Goal: Information Seeking & Learning: Understand process/instructions

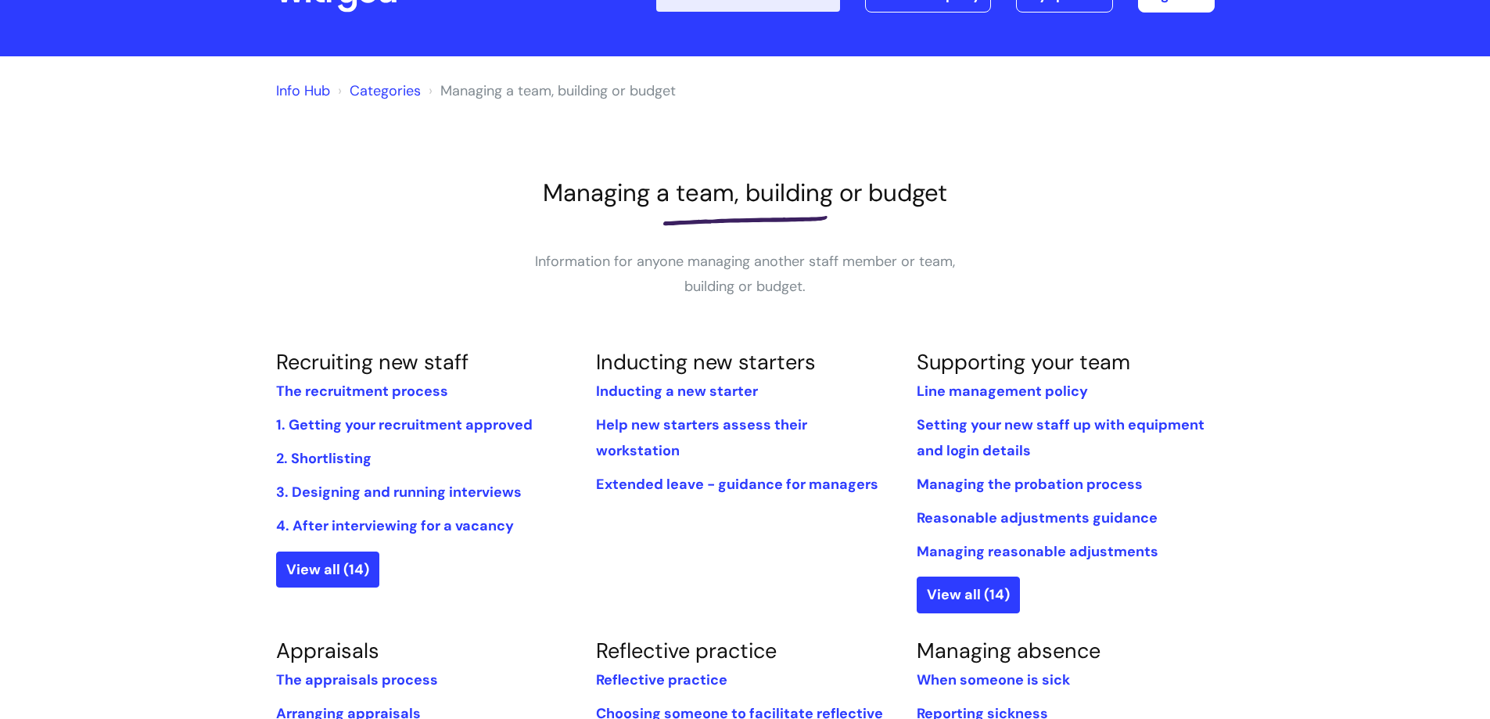
scroll to position [156, 0]
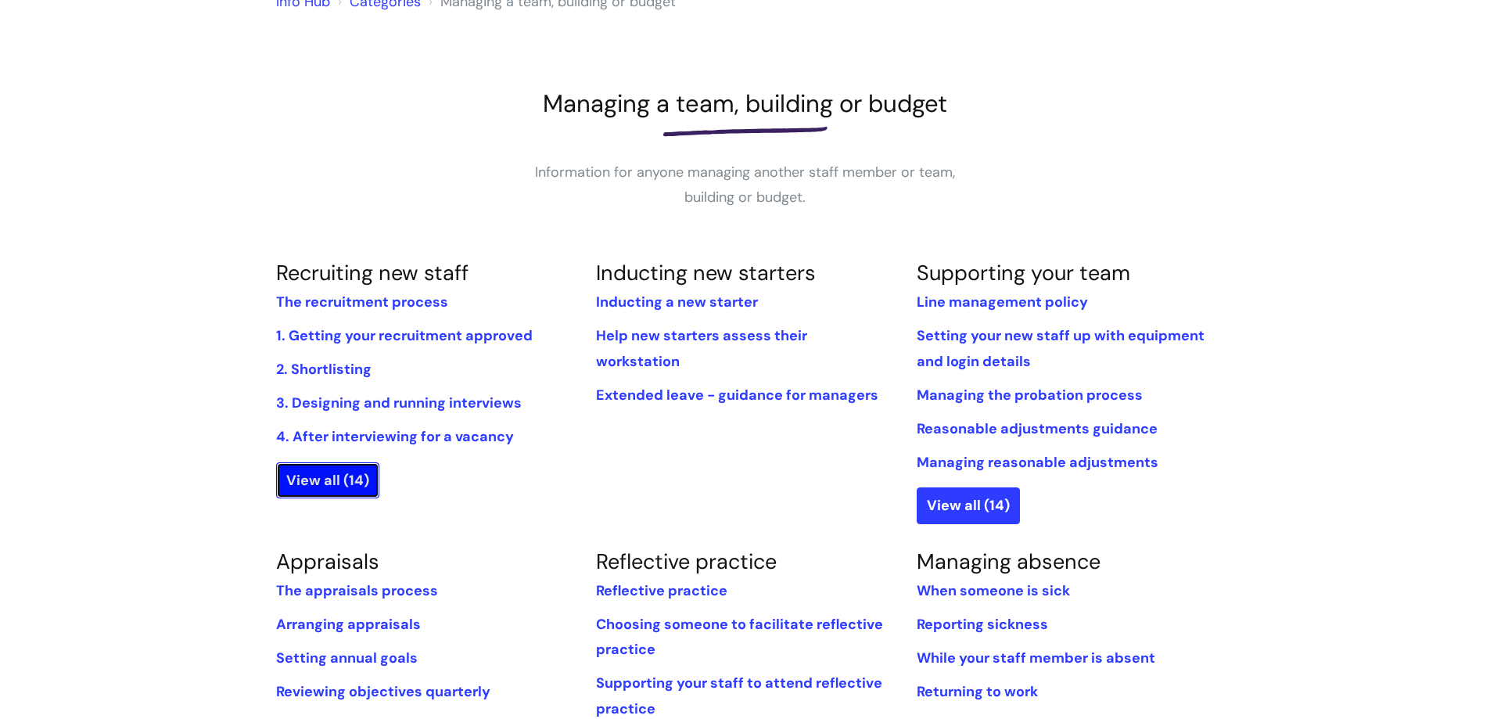
click at [311, 481] on link "View all (14)" at bounding box center [327, 480] width 103 height 36
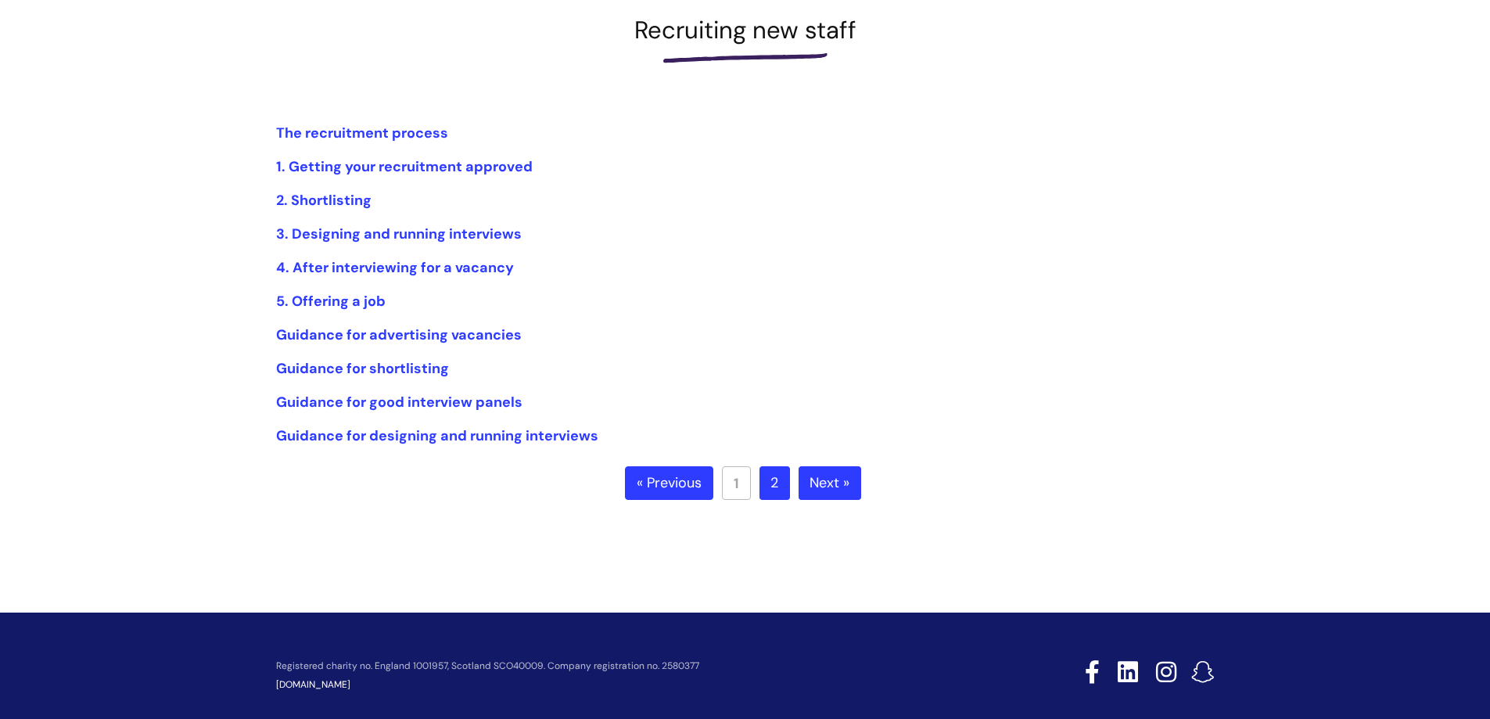
scroll to position [235, 0]
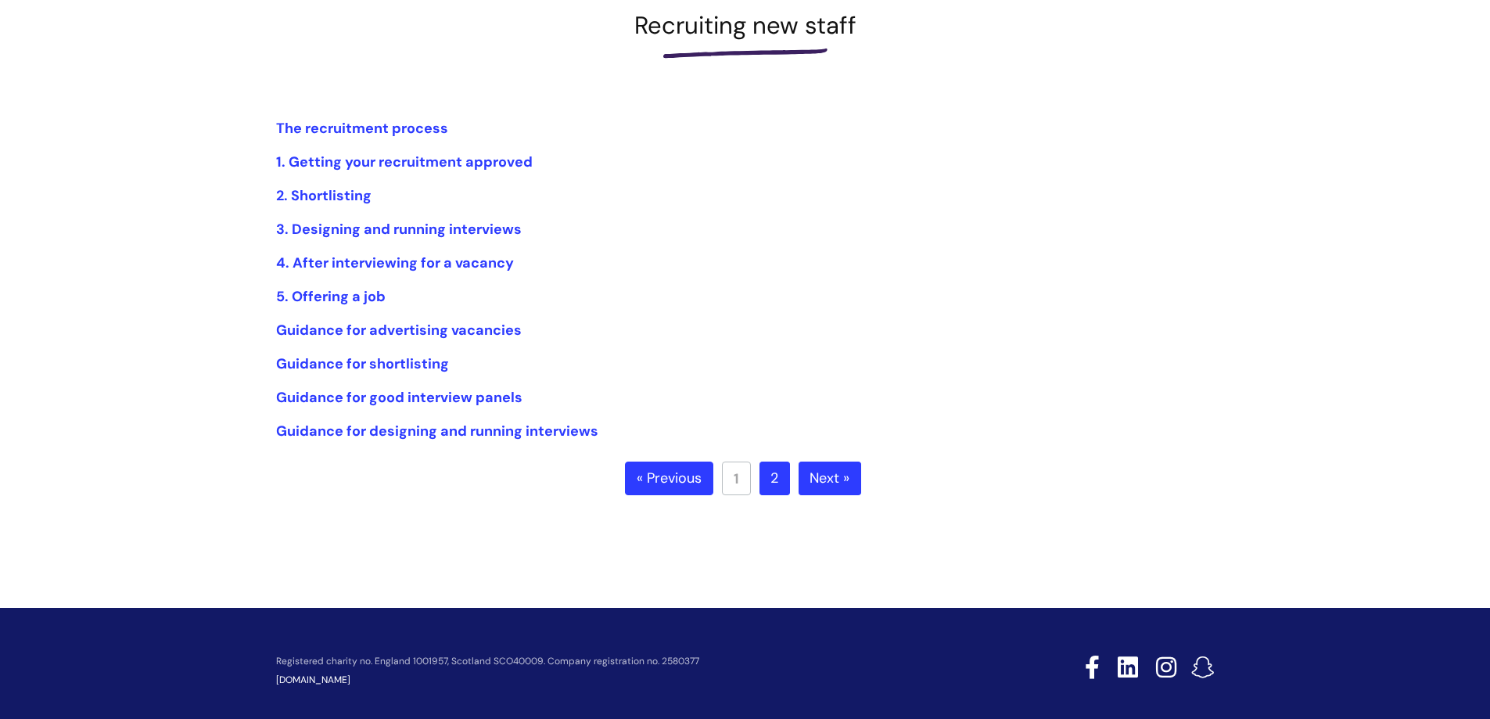
click at [835, 476] on link "Next »" at bounding box center [830, 479] width 63 height 34
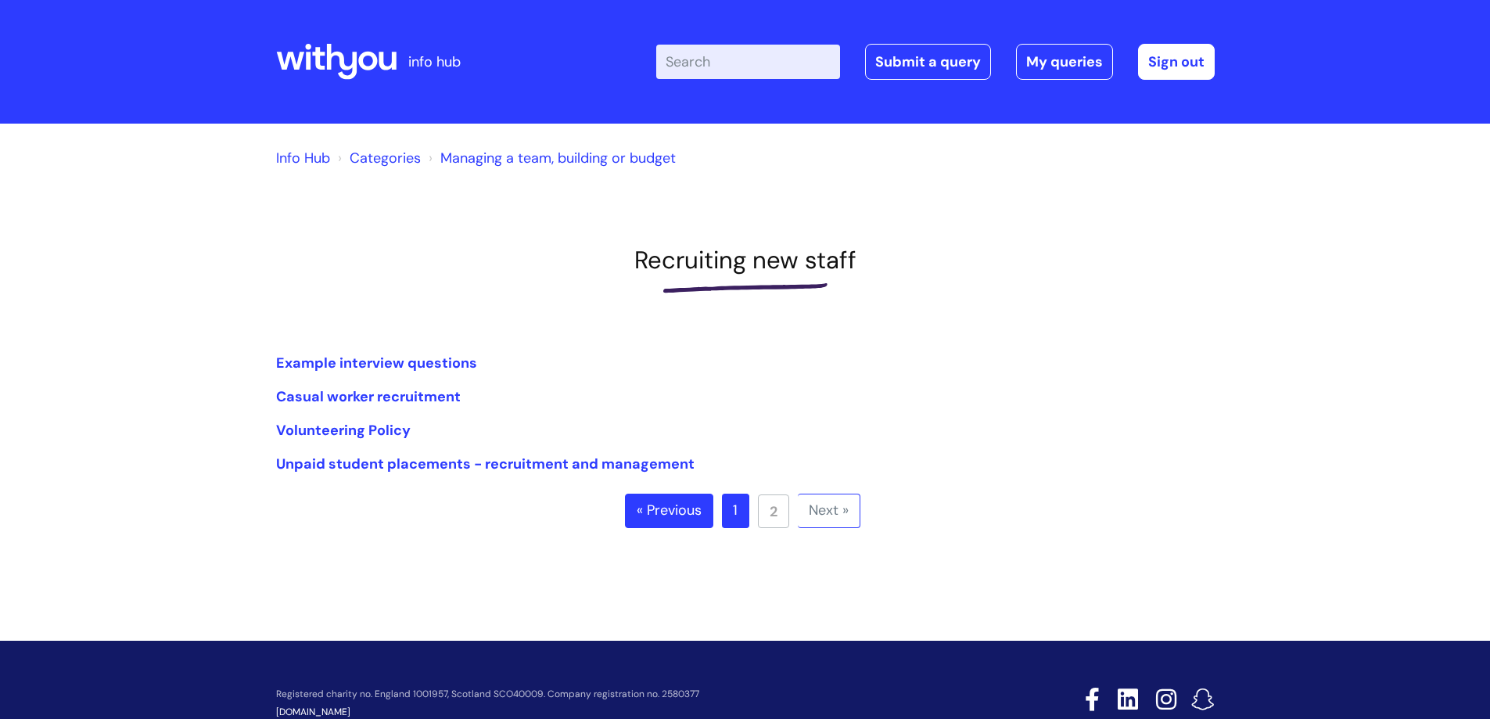
click at [538, 157] on link "Managing a team, building or budget" at bounding box center [558, 158] width 236 height 19
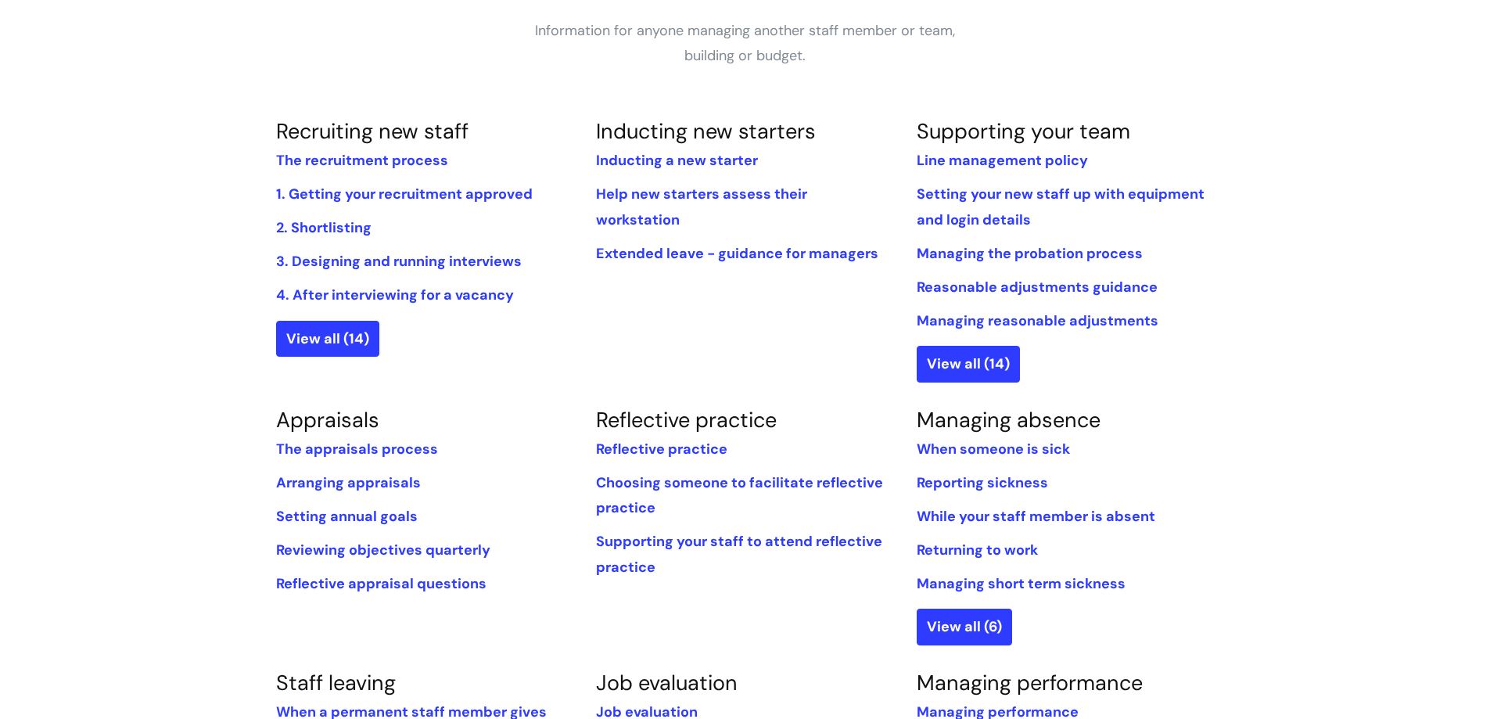
scroll to position [78, 0]
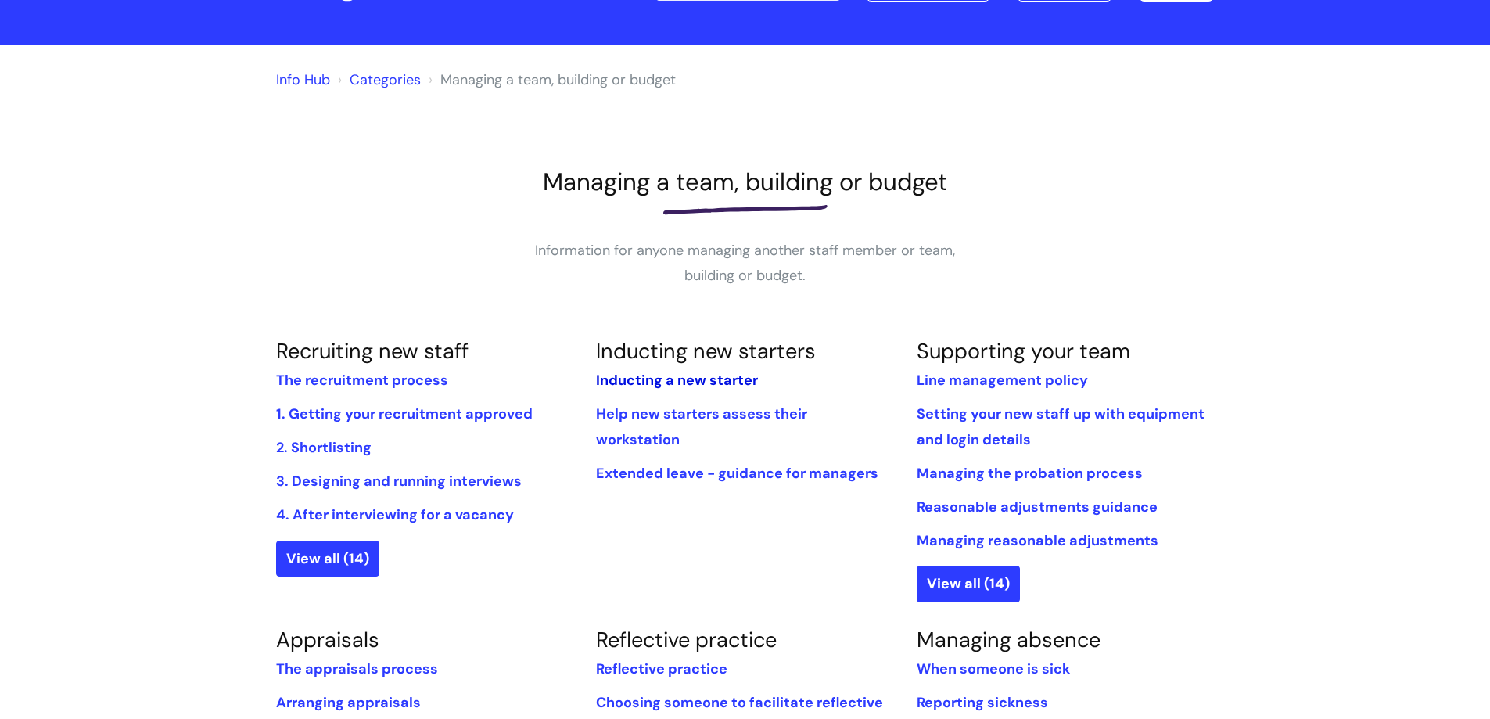
click at [707, 378] on link "Inducting a new starter" at bounding box center [677, 380] width 162 height 19
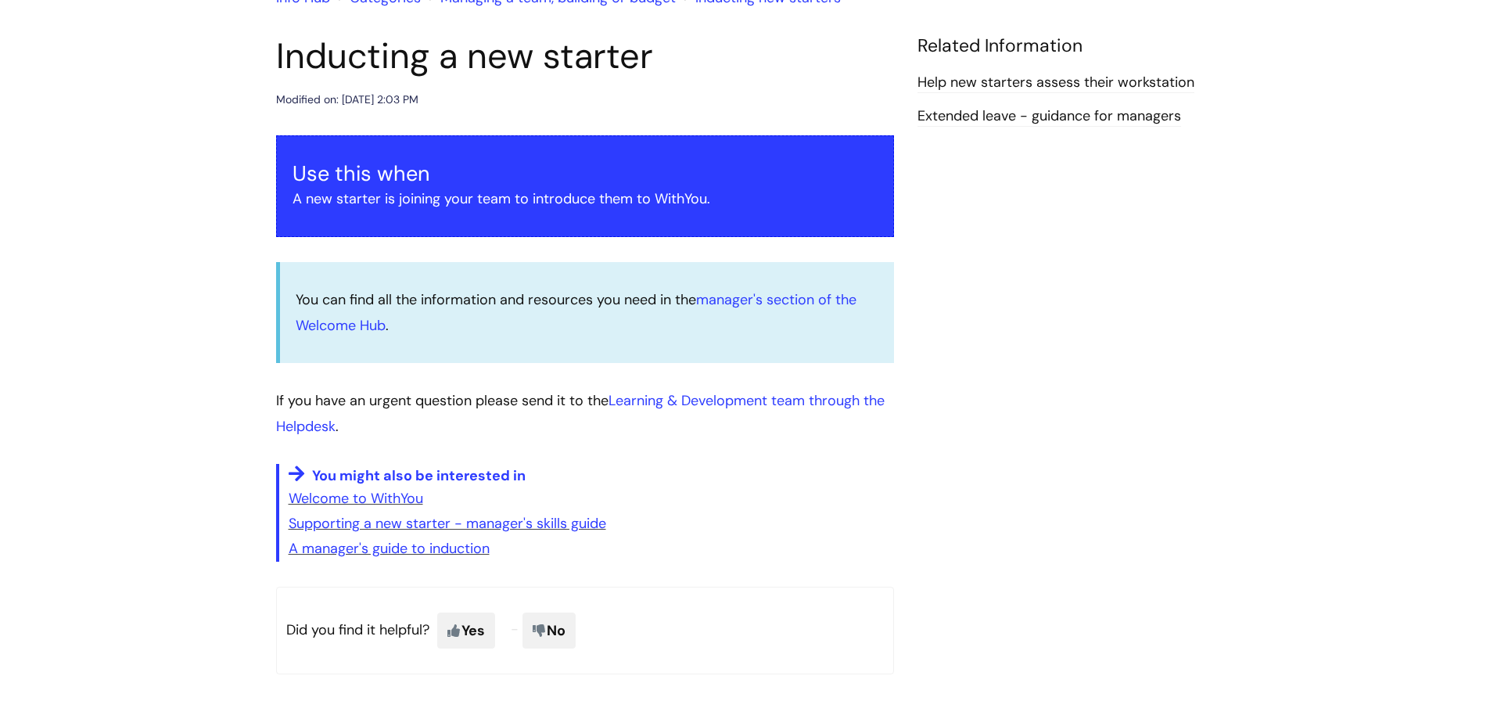
scroll to position [156, 0]
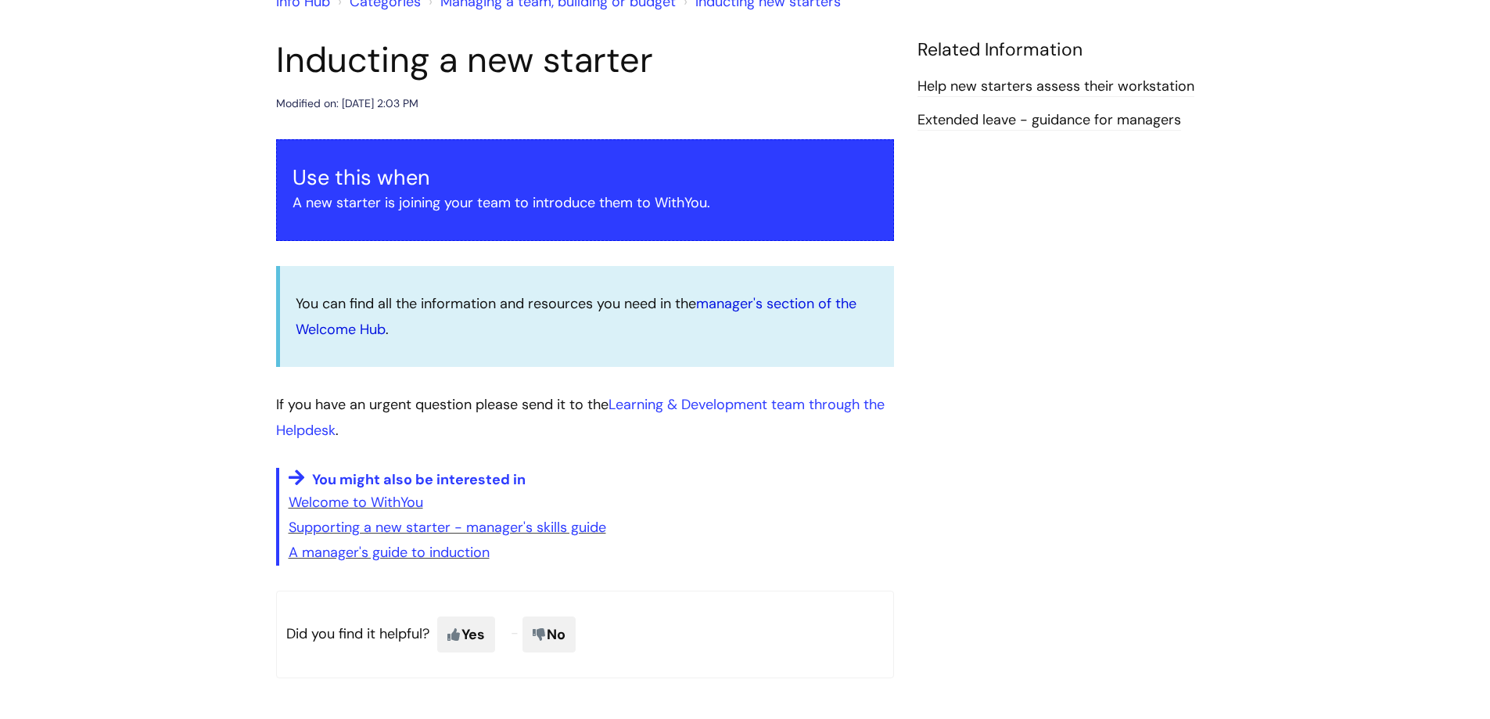
click at [764, 302] on link "manager's section of the Welcome Hub" at bounding box center [576, 316] width 561 height 44
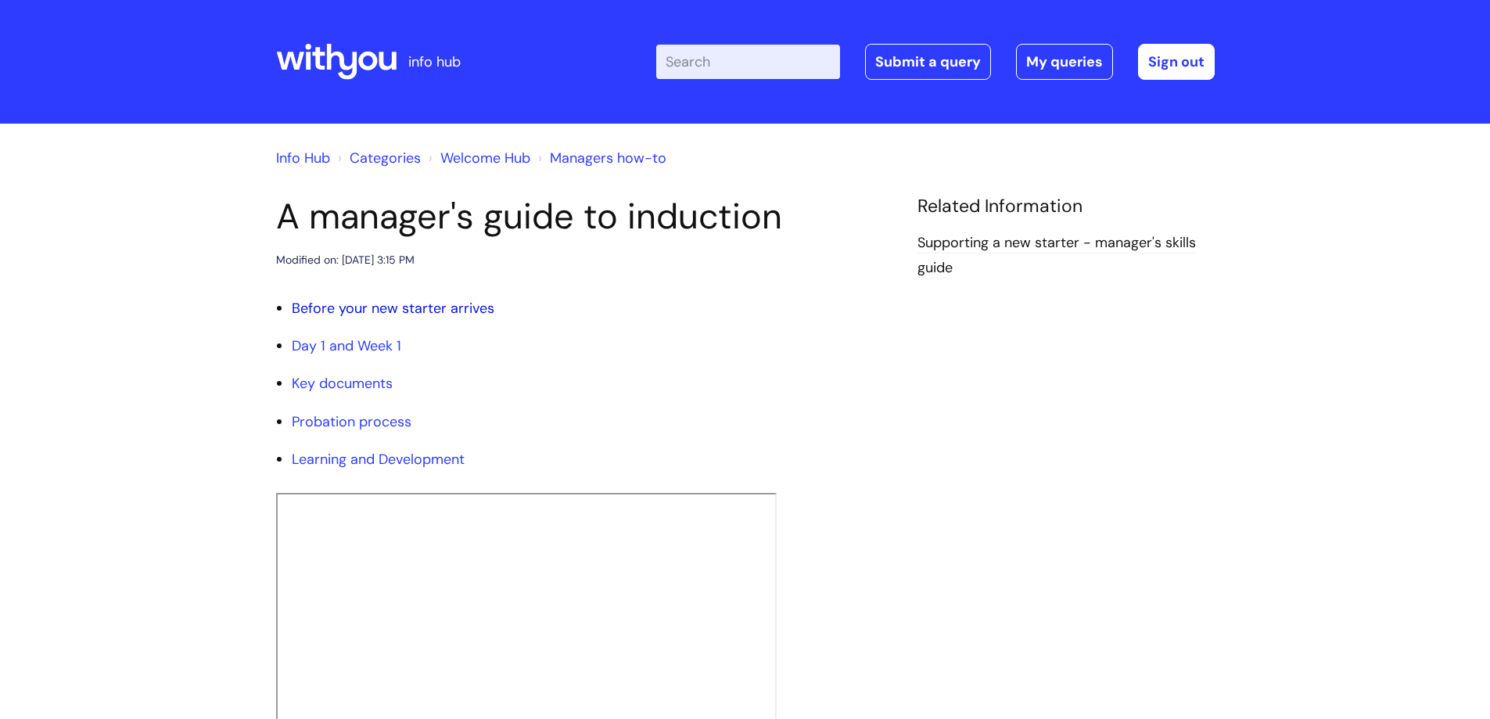
click at [380, 310] on link "Before your new starter arrives" at bounding box center [393, 308] width 203 height 19
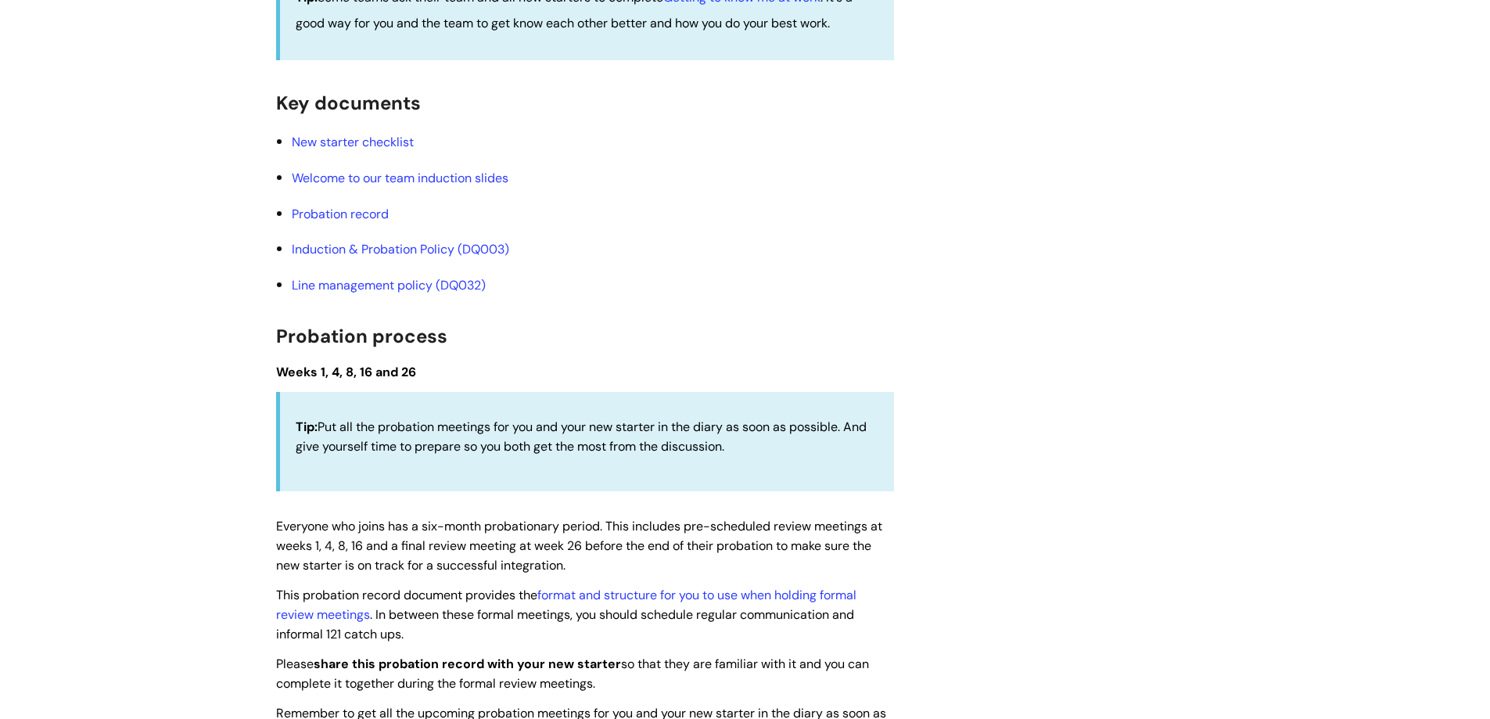
scroll to position [1688, 0]
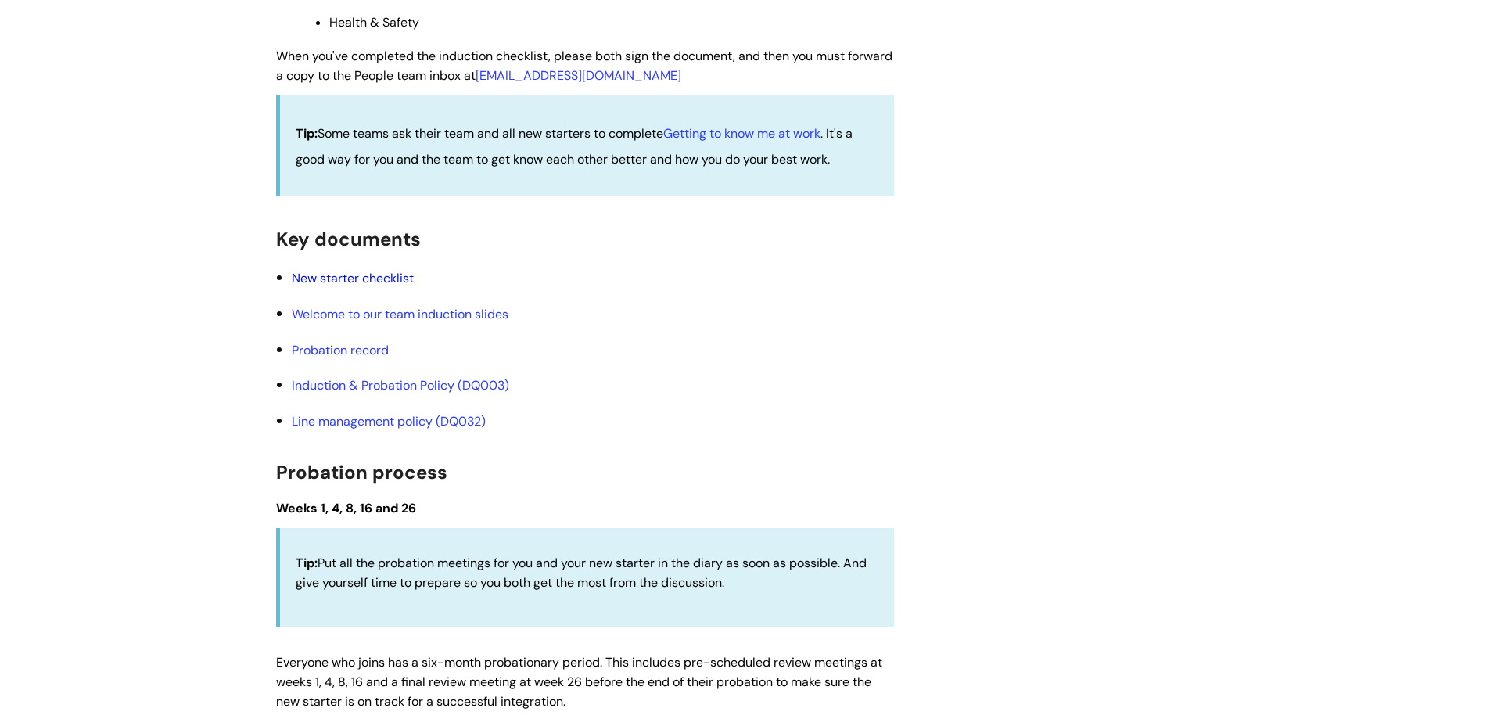
click at [388, 281] on link "New starter checklist" at bounding box center [353, 278] width 122 height 16
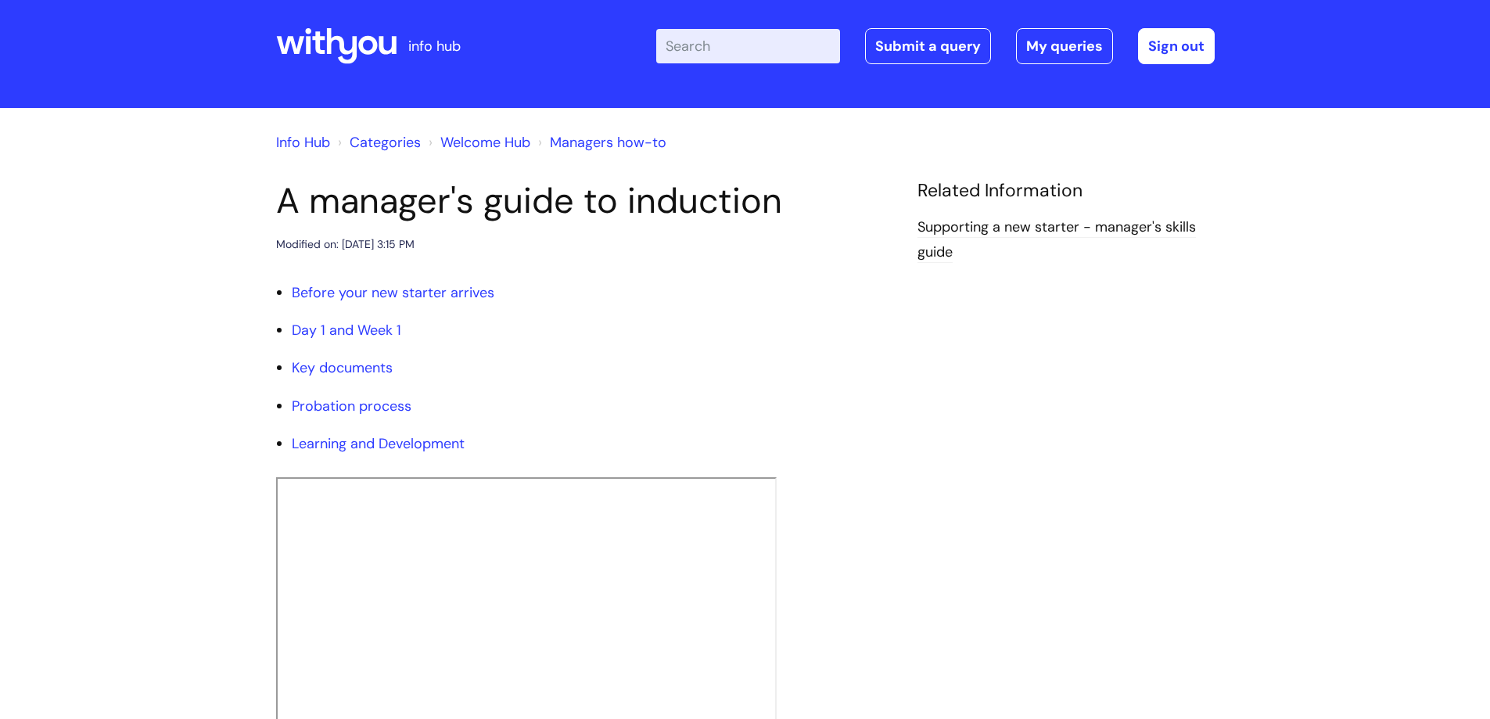
scroll to position [0, 0]
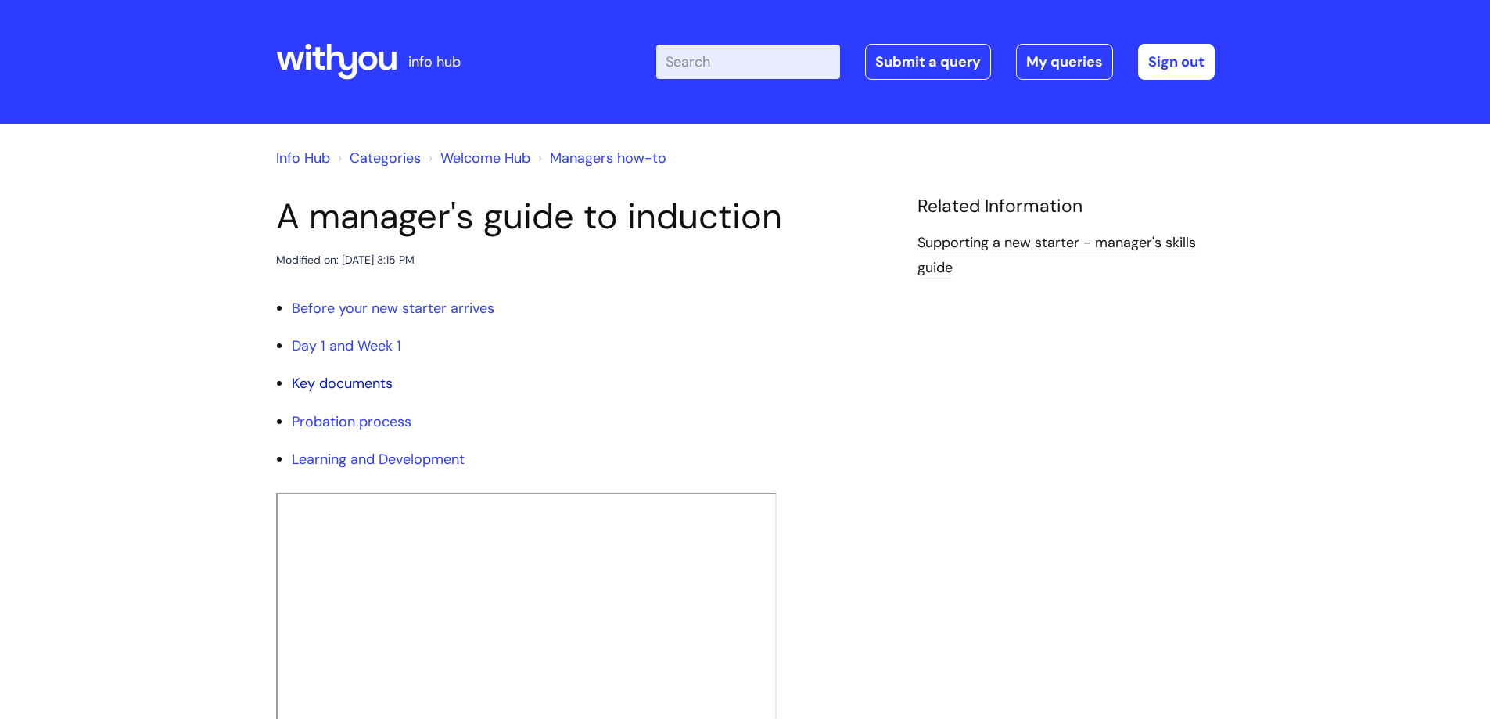
click at [366, 384] on link "Key documents" at bounding box center [342, 383] width 101 height 19
click at [627, 152] on link "Managers how-to" at bounding box center [608, 158] width 117 height 19
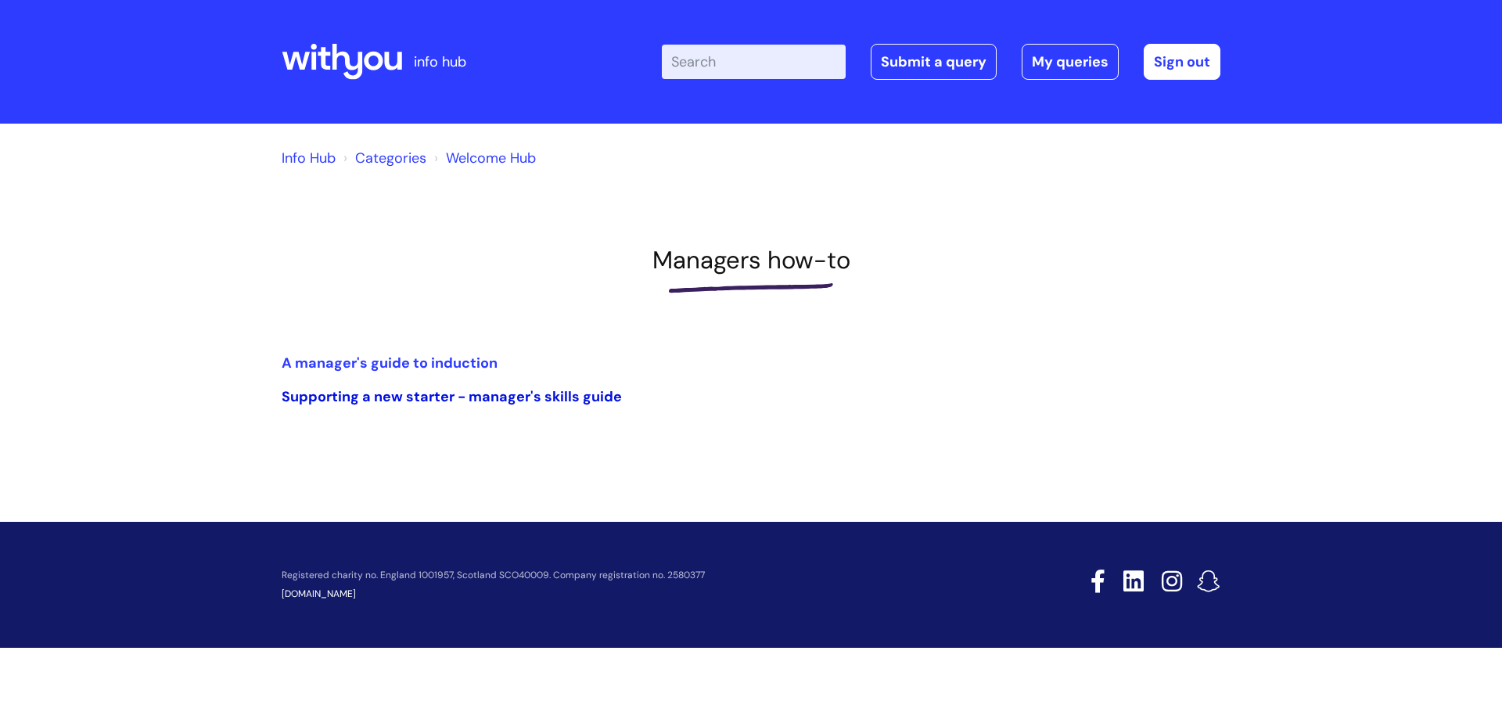
click at [480, 401] on link "Supporting a new starter - manager's skills guide" at bounding box center [452, 396] width 340 height 19
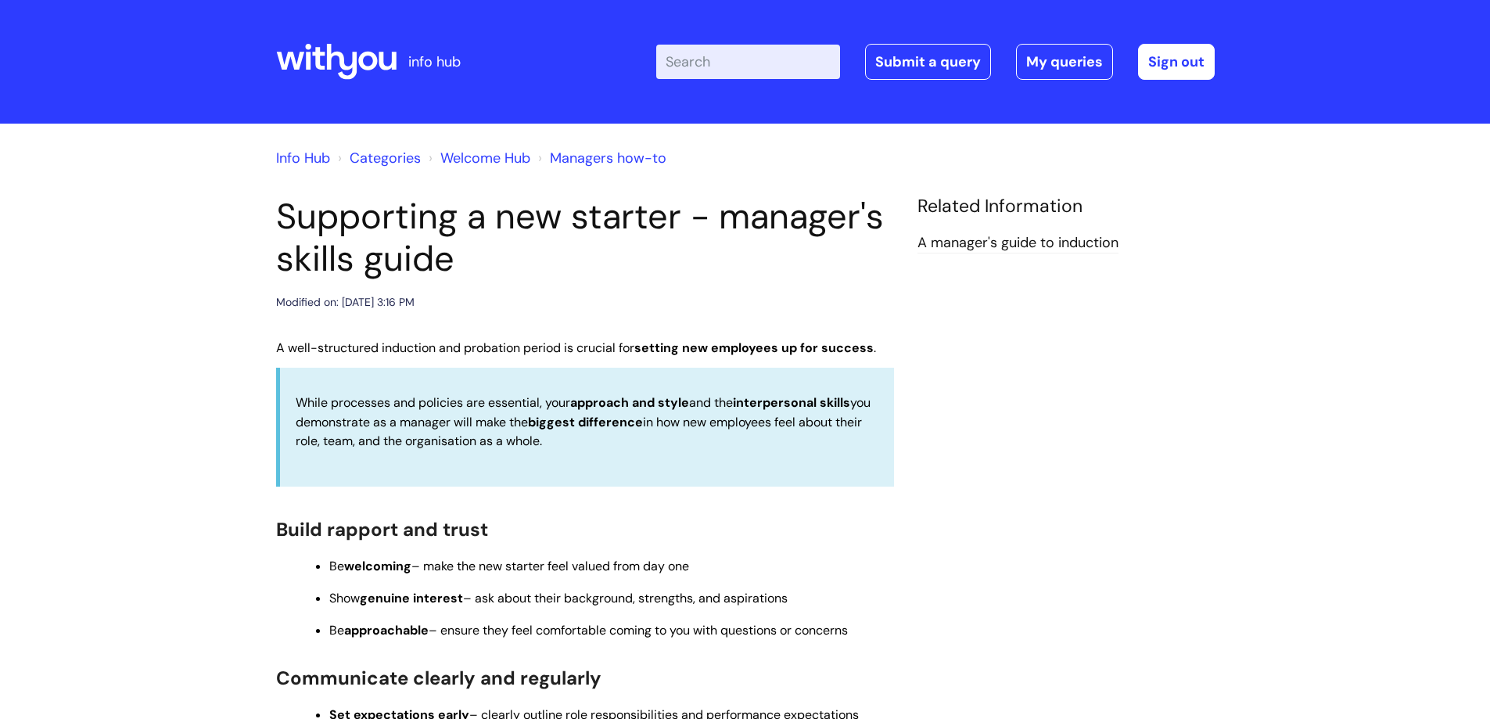
click at [462, 159] on link "Welcome Hub" at bounding box center [485, 158] width 90 height 19
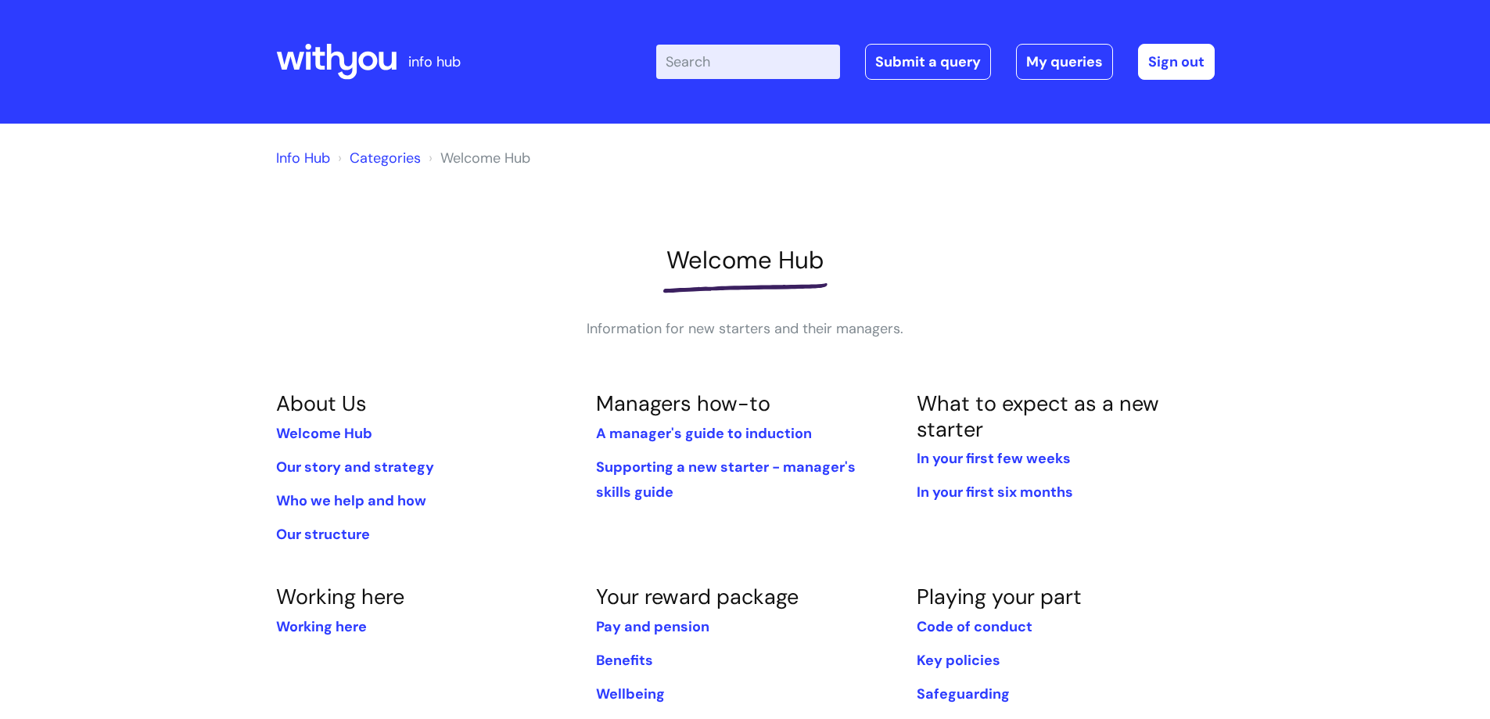
click at [397, 160] on link "Categories" at bounding box center [385, 158] width 71 height 19
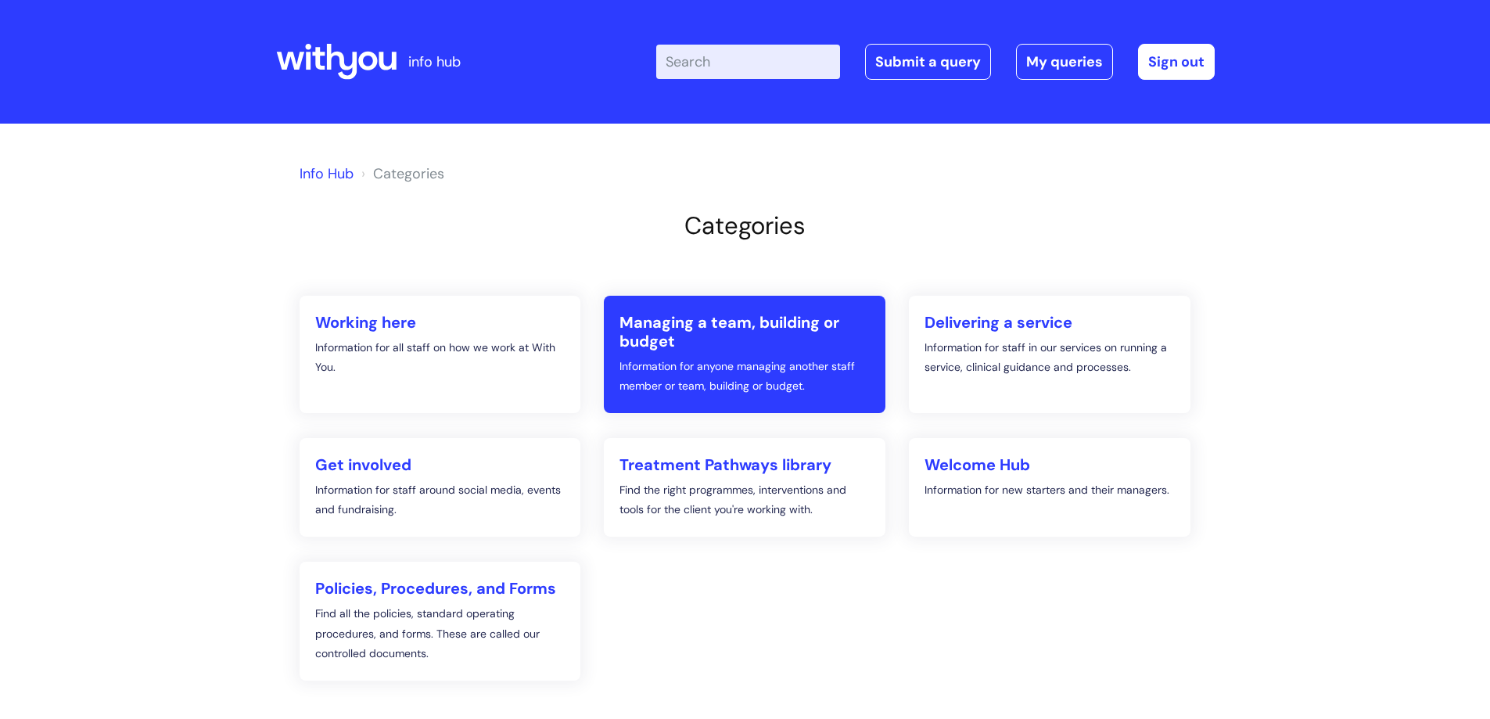
click at [672, 350] on h2 "Managing a team, building or budget" at bounding box center [745, 332] width 250 height 38
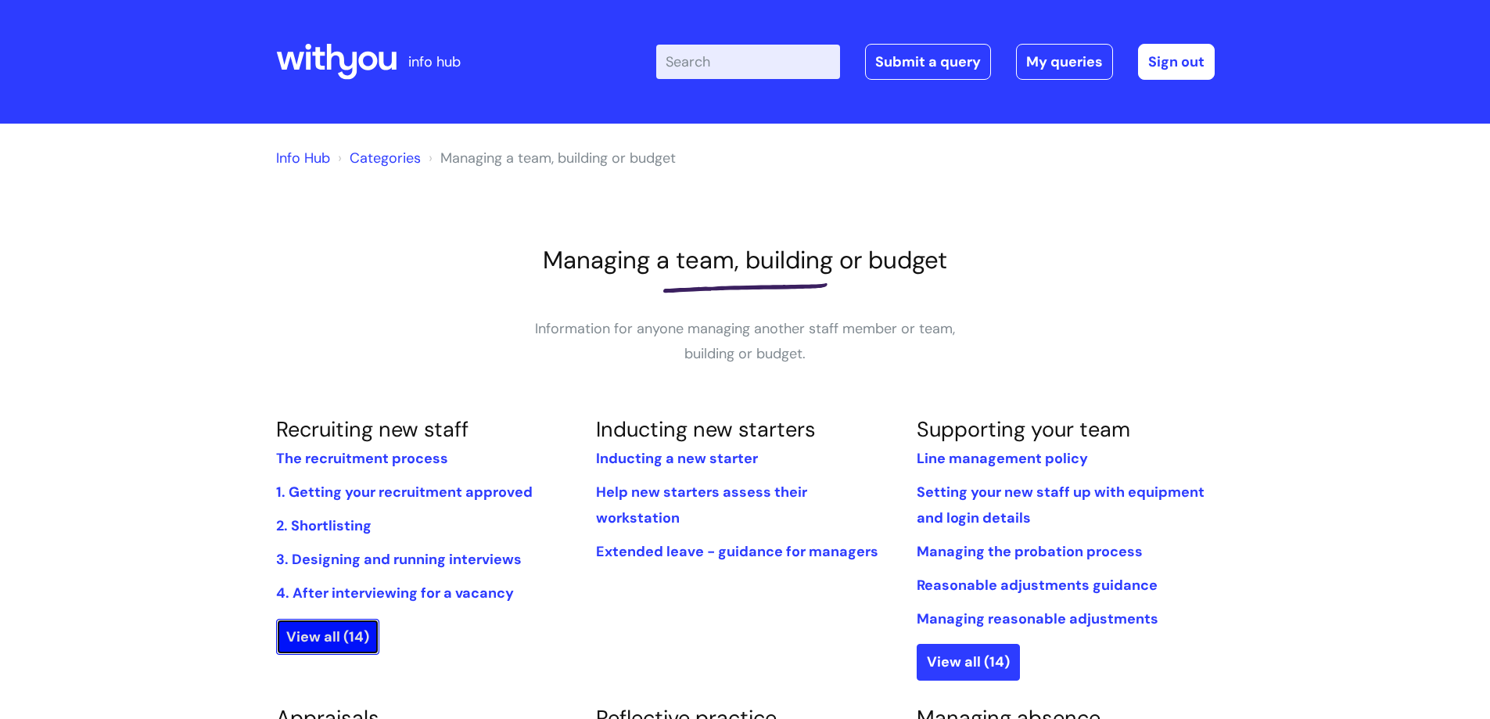
click at [340, 632] on link "View all (14)" at bounding box center [327, 637] width 103 height 36
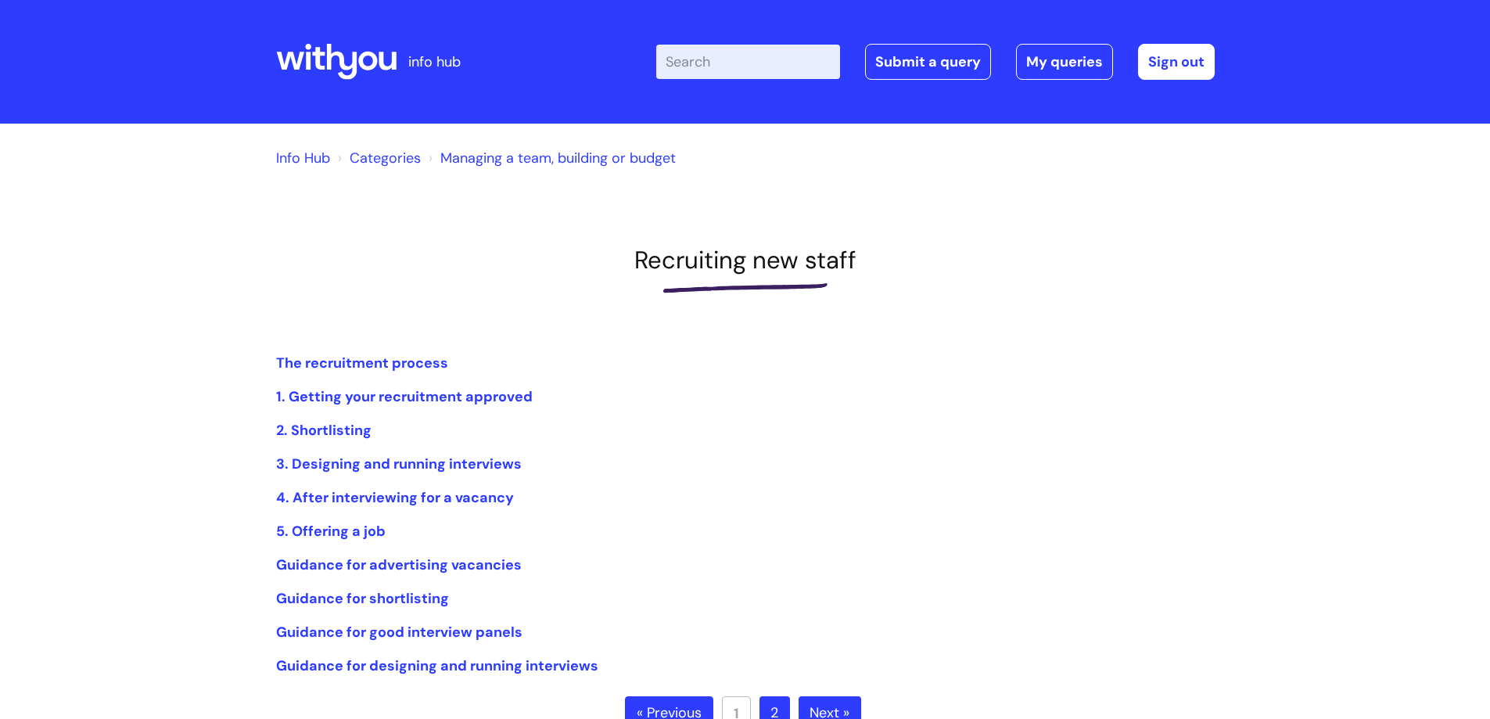
click at [700, 67] on input "Enter your search term here..." at bounding box center [748, 62] width 184 height 34
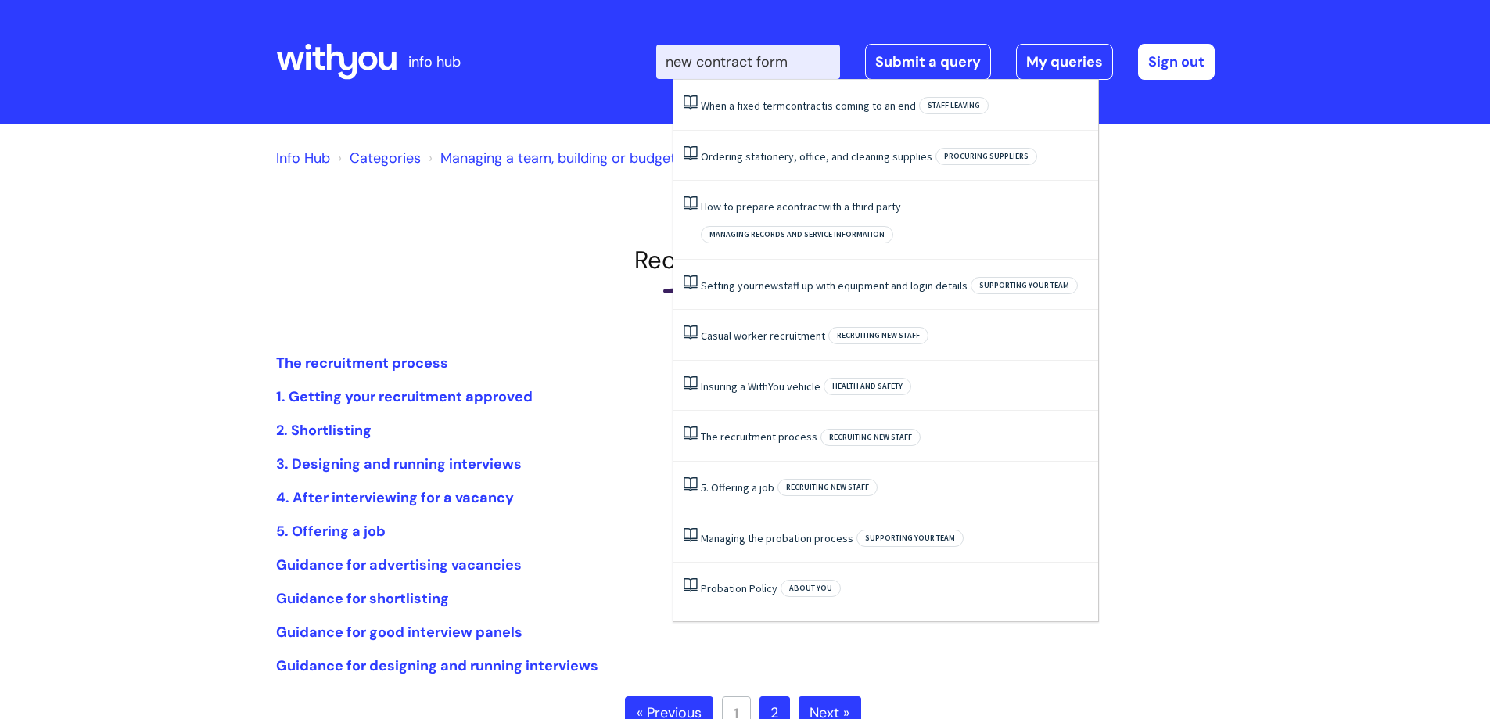
type input "new contract form"
click button "Search" at bounding box center [0, 0] width 0 height 0
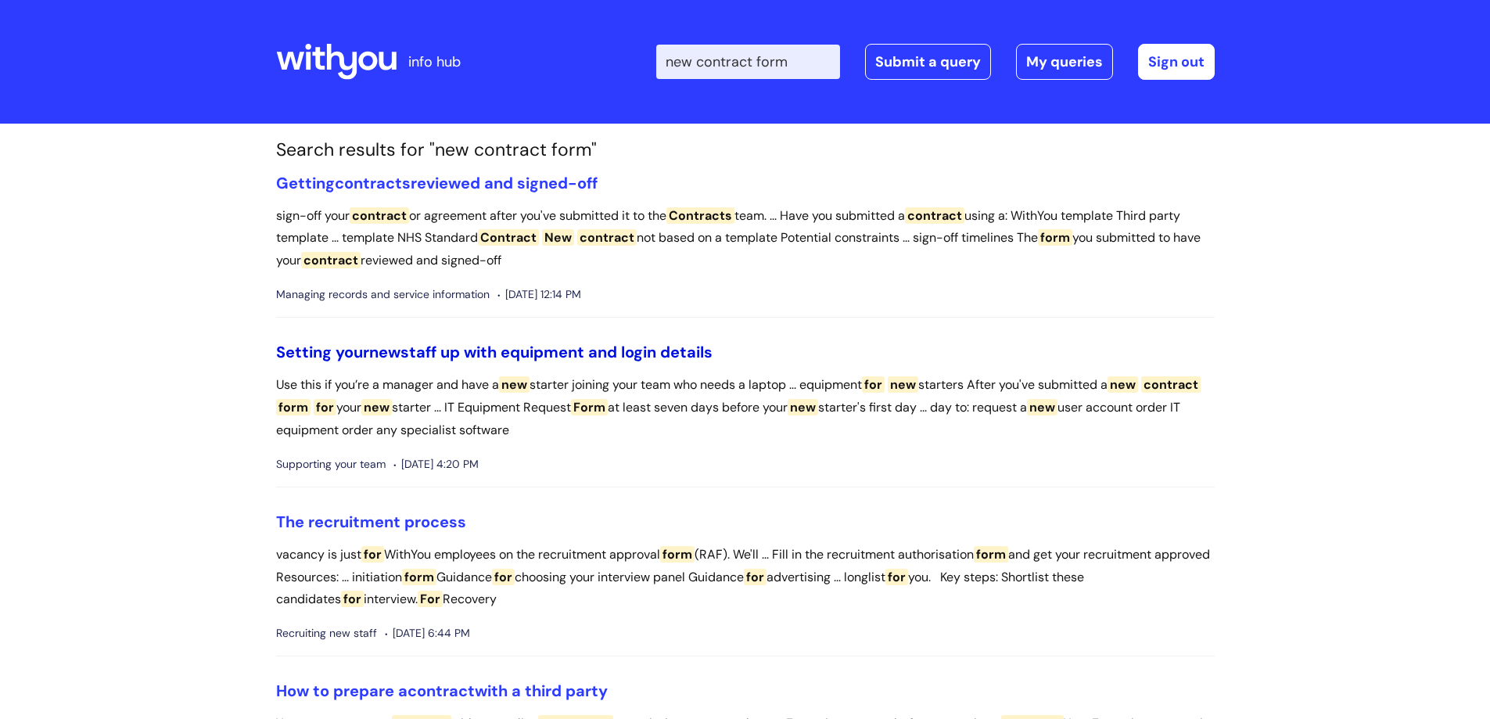
click at [543, 358] on link "Setting your new staff up with equipment and login details" at bounding box center [494, 352] width 437 height 20
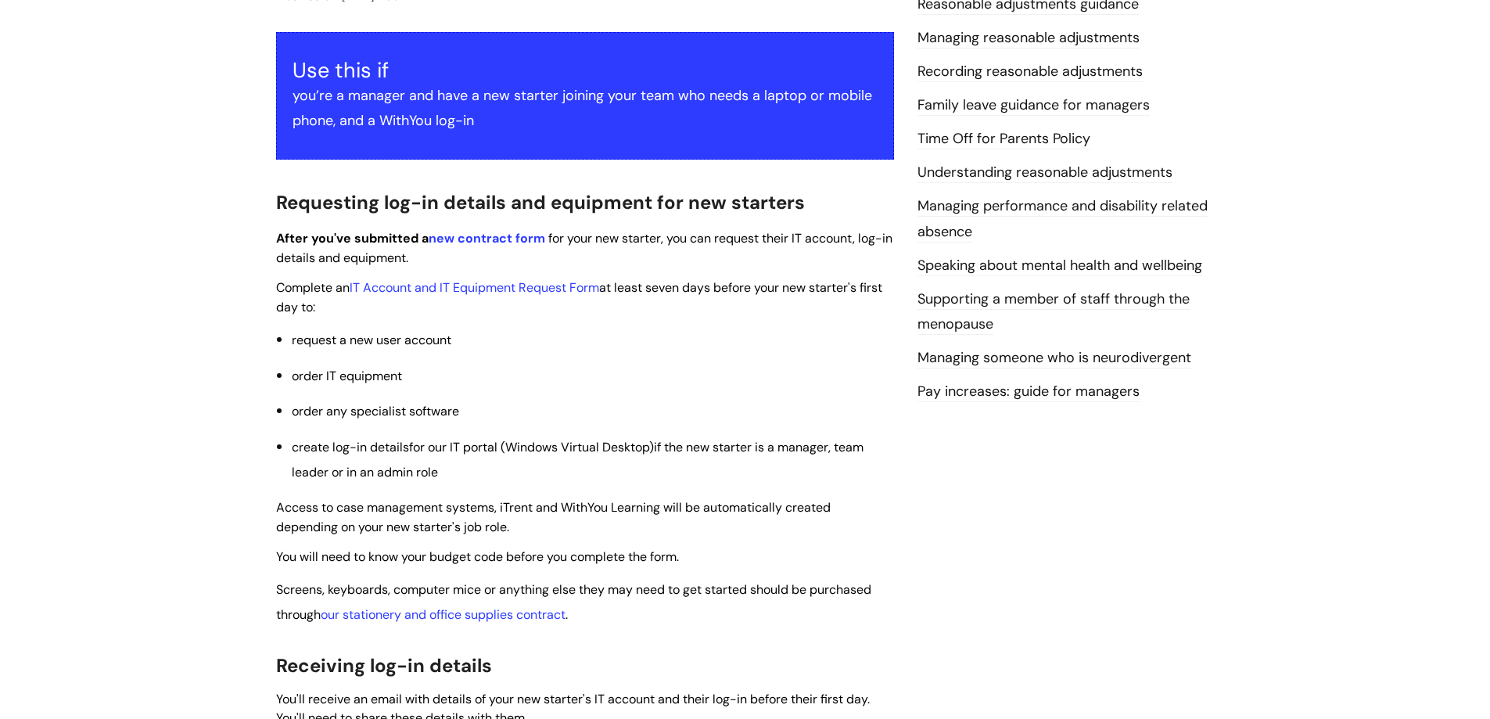
scroll to position [313, 0]
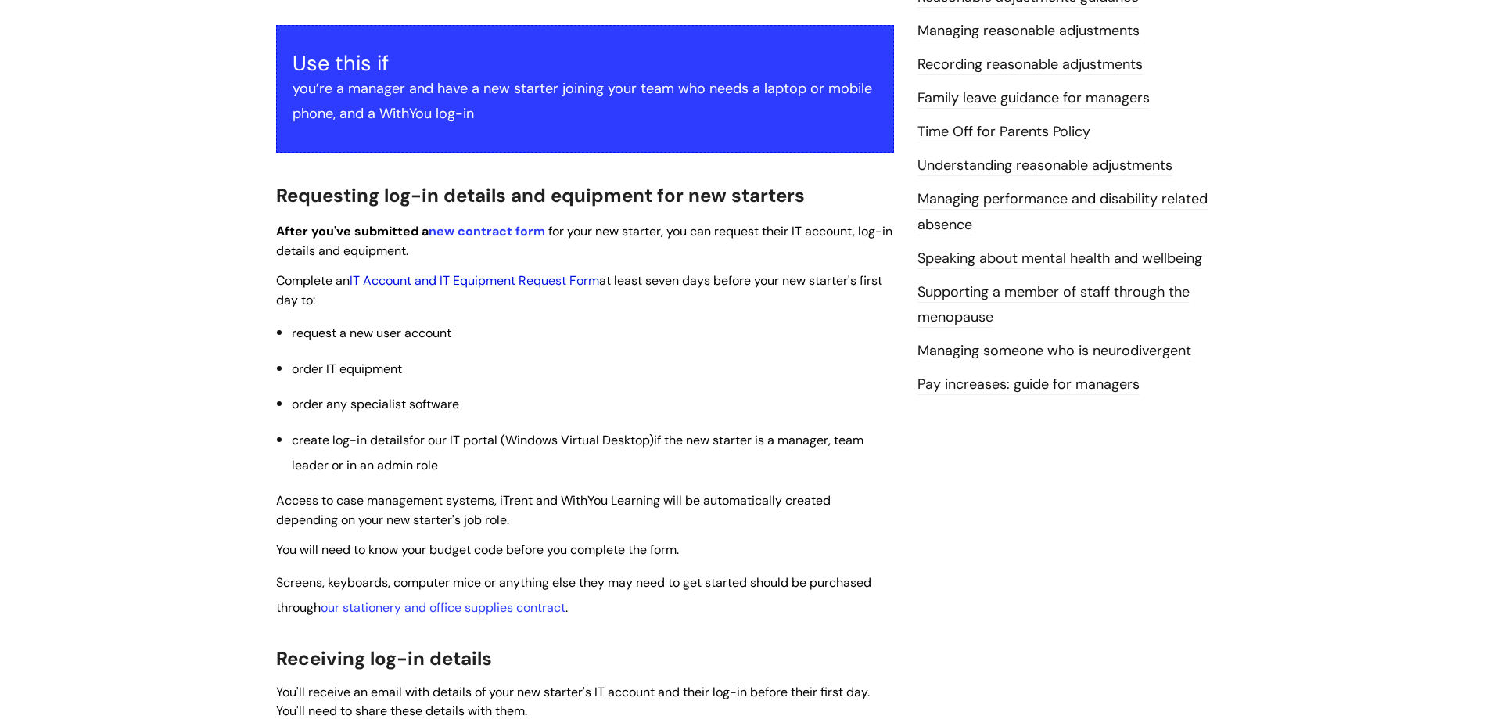
click at [515, 279] on link "IT Account and IT Equipment Request Form" at bounding box center [475, 280] width 250 height 16
